Goal: Complete application form: Complete application form

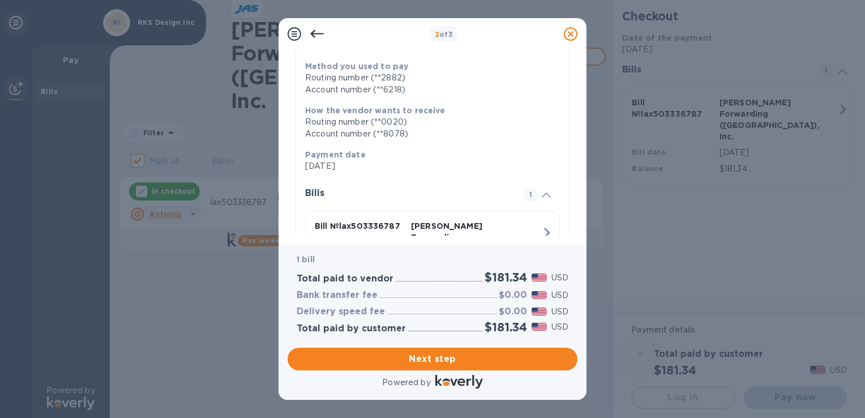
scroll to position [213, 0]
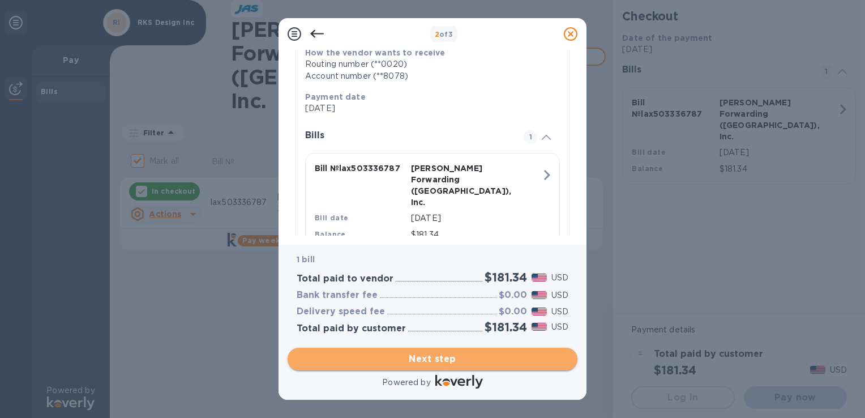
click at [447, 357] on span "Next step" at bounding box center [433, 359] width 272 height 14
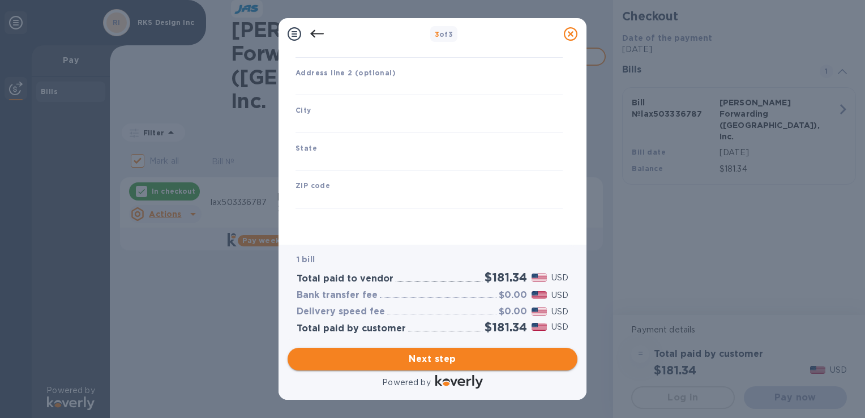
type input "[GEOGRAPHIC_DATA]"
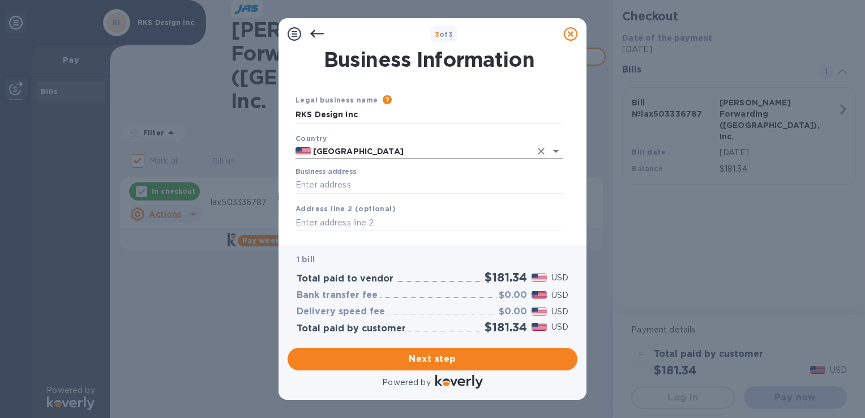
scroll to position [57, 0]
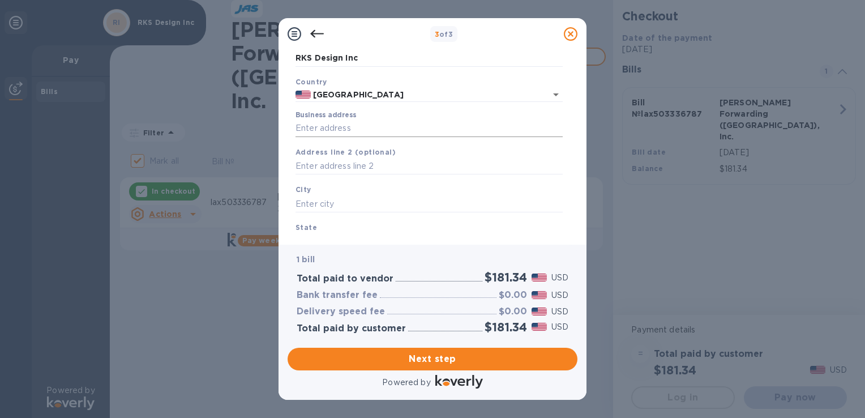
click at [377, 128] on input "Business address" at bounding box center [429, 128] width 267 height 17
type input "[STREET_ADDRESS]"
type input "[GEOGRAPHIC_DATA]"
type input "CA"
type input "91361"
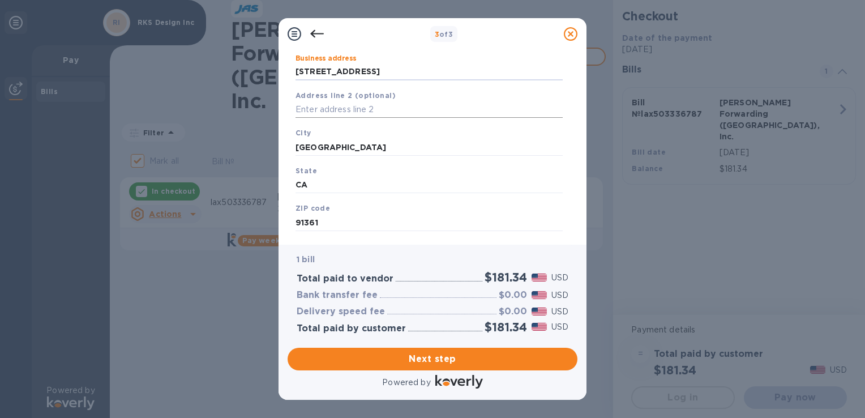
scroll to position [137, 0]
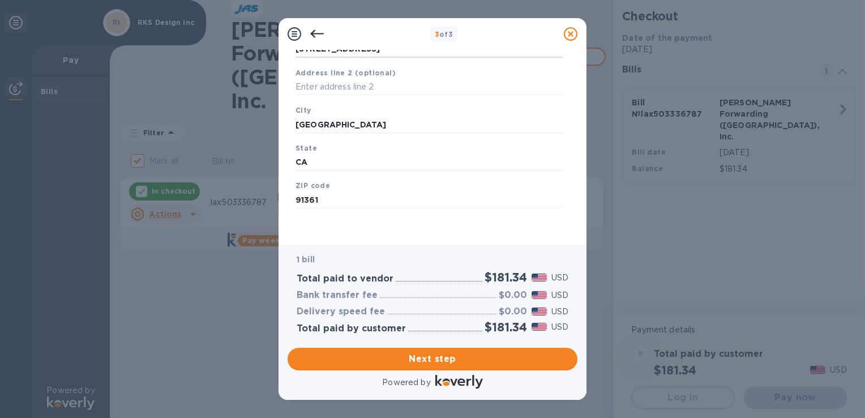
click at [393, 239] on div "Business Information Legal business name Please provide the legal name that app…" at bounding box center [433, 147] width 308 height 195
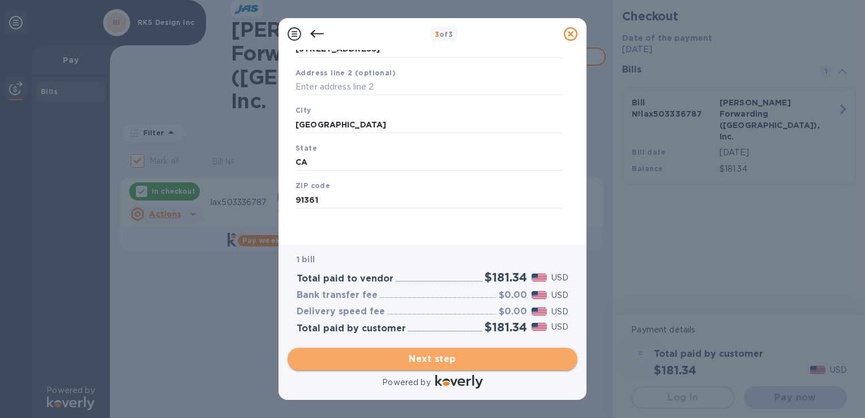
click at [413, 358] on span "Next step" at bounding box center [433, 359] width 272 height 14
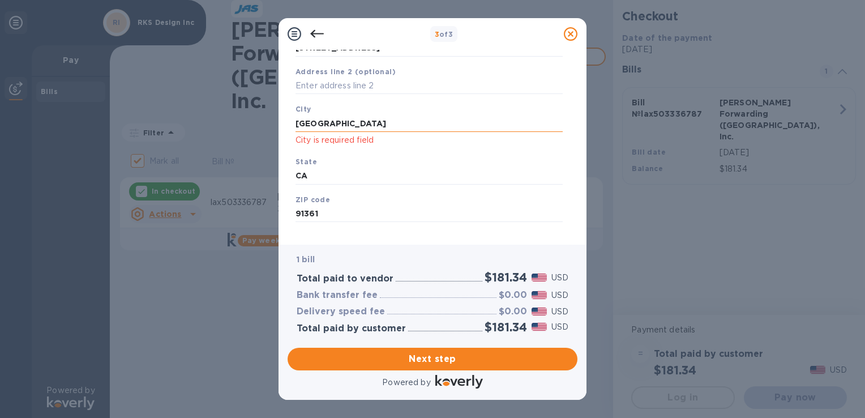
click at [383, 128] on input "[GEOGRAPHIC_DATA]" at bounding box center [429, 123] width 267 height 17
type input "T"
type input "[GEOGRAPHIC_DATA]"
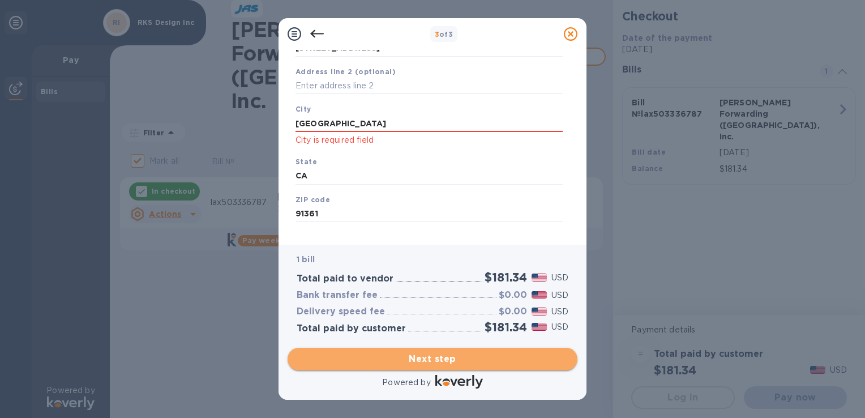
click at [440, 357] on span "Next step" at bounding box center [433, 359] width 272 height 14
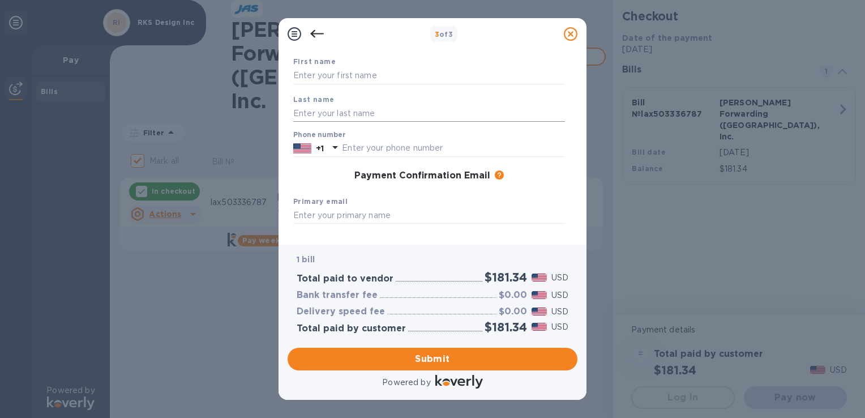
scroll to position [0, 0]
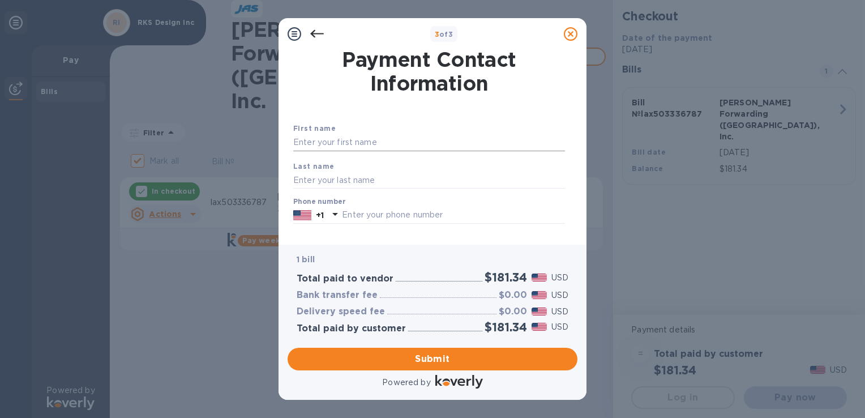
click at [360, 141] on input "text" at bounding box center [429, 142] width 272 height 17
type input "[PERSON_NAME]"
type input "8053701200"
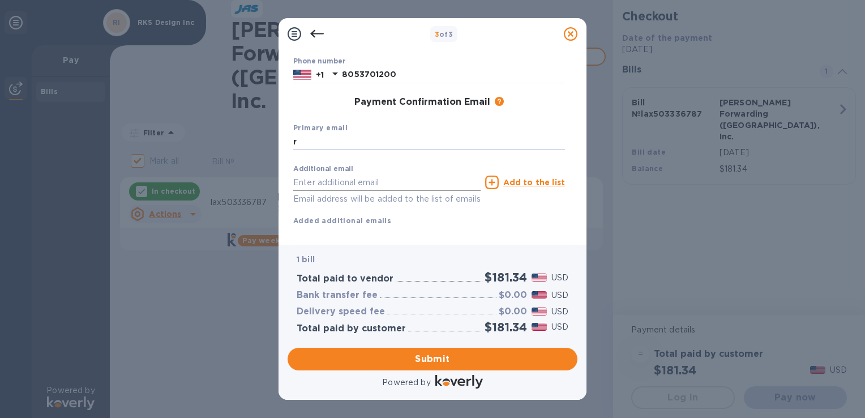
type input "[PERSON_NAME][EMAIL_ADDRESS][DOMAIN_NAME]"
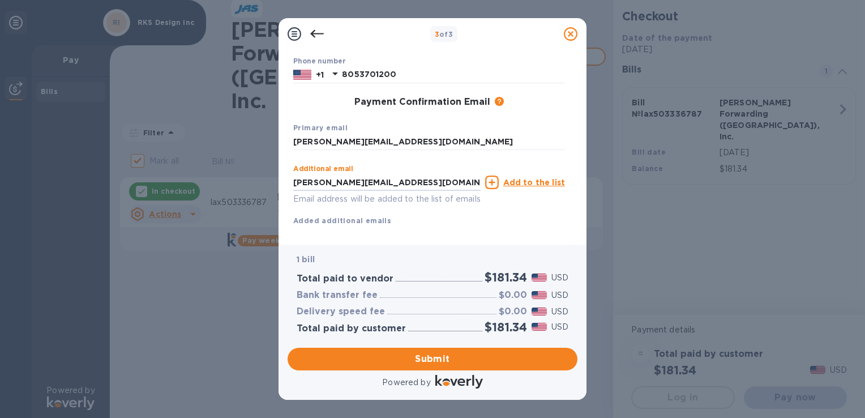
click at [456, 236] on div "First name [PERSON_NAME] Last name [PERSON_NAME] Phone number [PHONE_NUMBER] Pa…" at bounding box center [429, 113] width 272 height 263
click at [398, 135] on input "[PERSON_NAME][EMAIL_ADDRESS][DOMAIN_NAME]" at bounding box center [429, 142] width 272 height 17
drag, startPoint x: 398, startPoint y: 139, endPoint x: 243, endPoint y: 144, distance: 155.3
click at [243, 144] on div "3 of 3 Payment Contact Information First name [PERSON_NAME] Last name [PERSON_N…" at bounding box center [432, 209] width 865 height 418
type input "[PERSON_NAME][EMAIL_ADDRESS][DOMAIN_NAME]"
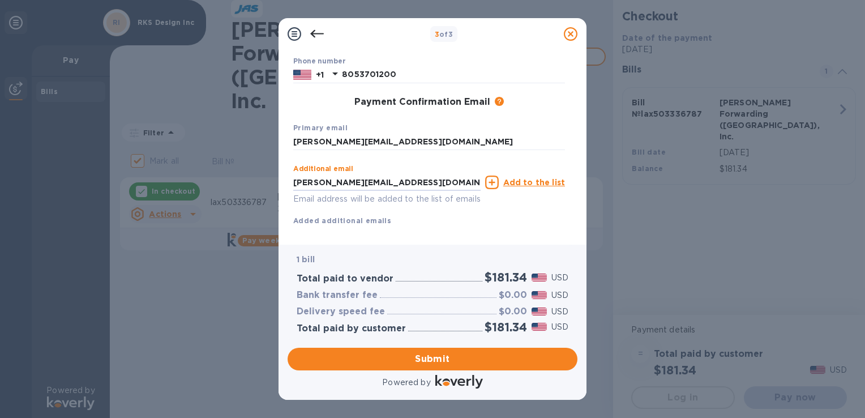
drag, startPoint x: 404, startPoint y: 182, endPoint x: 278, endPoint y: 182, distance: 126.3
click at [278, 182] on div "3 of 3 Payment Contact Information First name [PERSON_NAME] Last name [PERSON_N…" at bounding box center [432, 209] width 865 height 418
type input "[PERSON_NAME][EMAIL_ADDRESS][DOMAIN_NAME]"
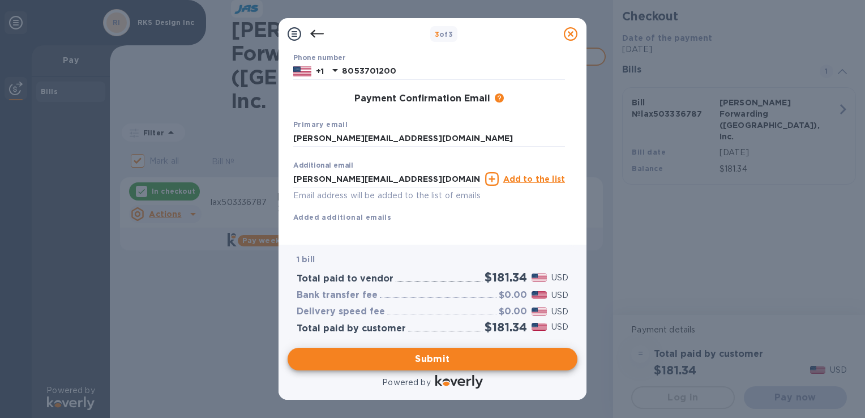
scroll to position [163, 0]
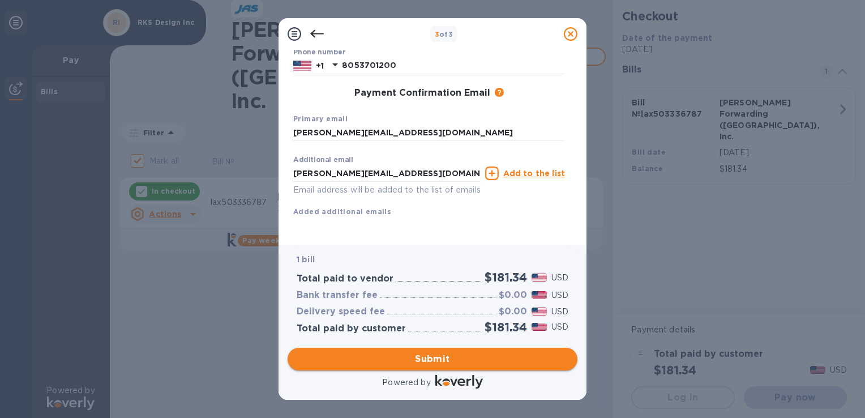
click at [422, 357] on span "Submit" at bounding box center [433, 359] width 272 height 14
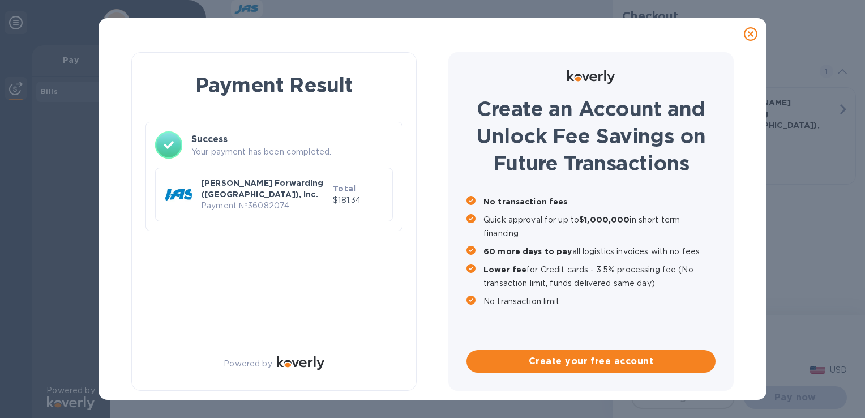
checkbox input "false"
